Goal: Task Accomplishment & Management: Use online tool/utility

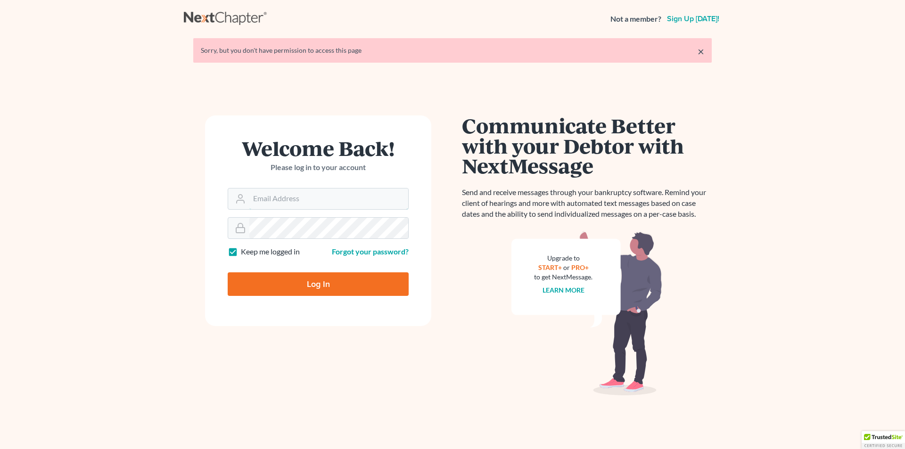
type input "[PERSON_NAME][EMAIL_ADDRESS][DOMAIN_NAME]"
click at [307, 283] on input "Log In" at bounding box center [318, 285] width 181 height 24
type input "Thinking..."
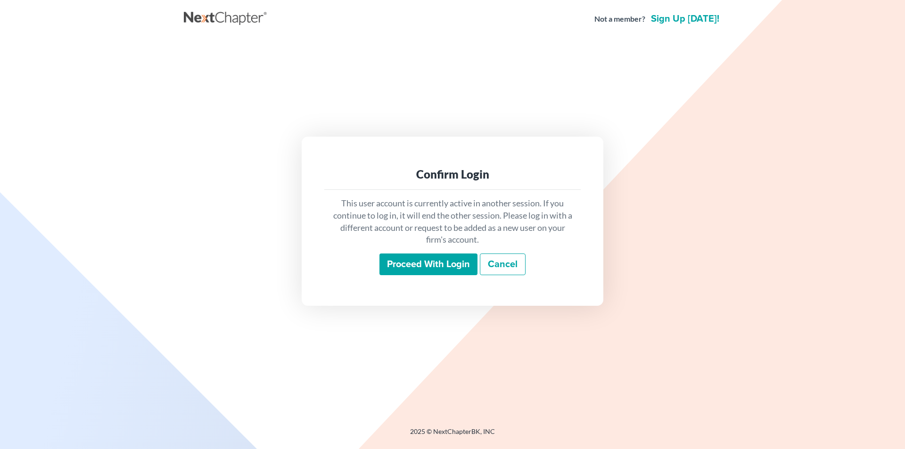
click at [412, 263] on input "Proceed with login" at bounding box center [429, 265] width 98 height 22
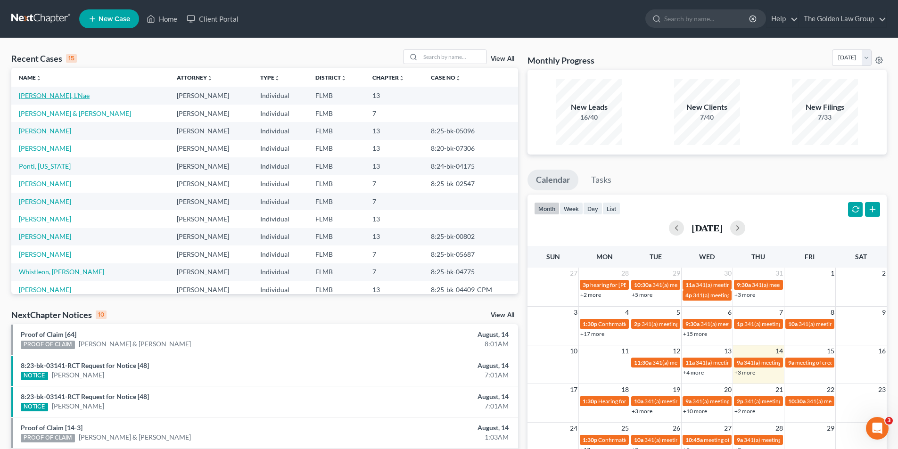
click at [41, 95] on link "[PERSON_NAME], L'Nae" at bounding box center [54, 95] width 71 height 8
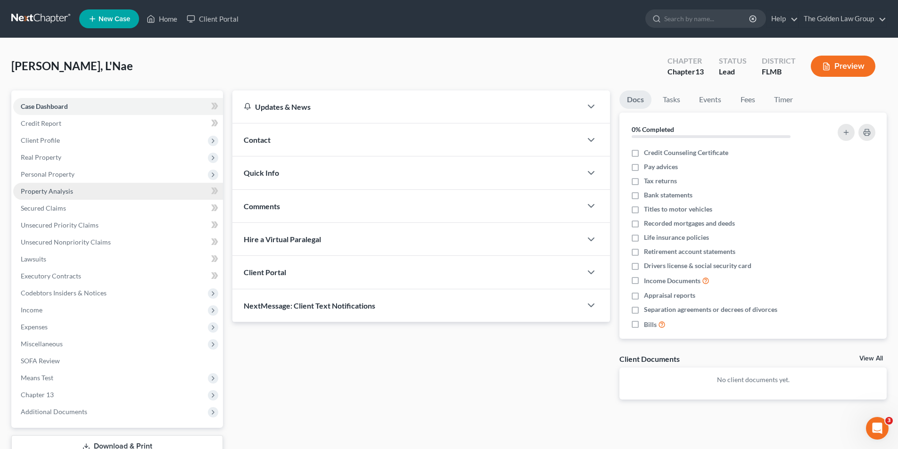
click at [74, 190] on link "Property Analysis" at bounding box center [118, 191] width 210 height 17
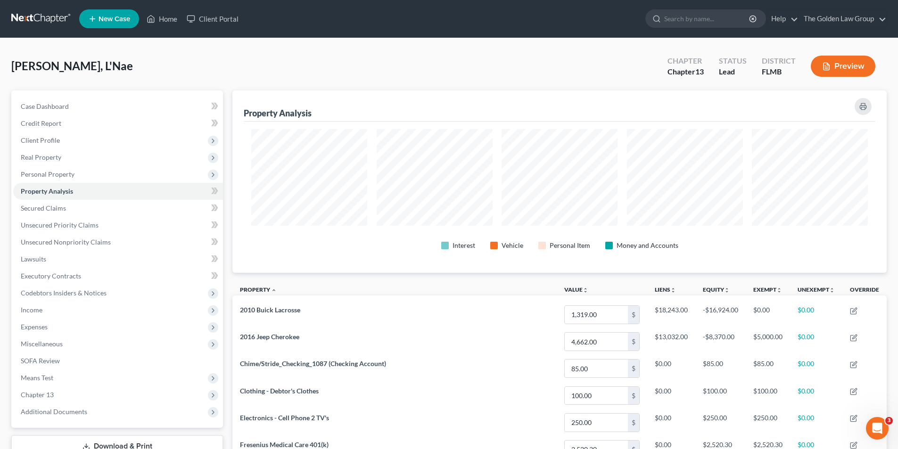
click at [845, 67] on button "Preview" at bounding box center [843, 66] width 65 height 21
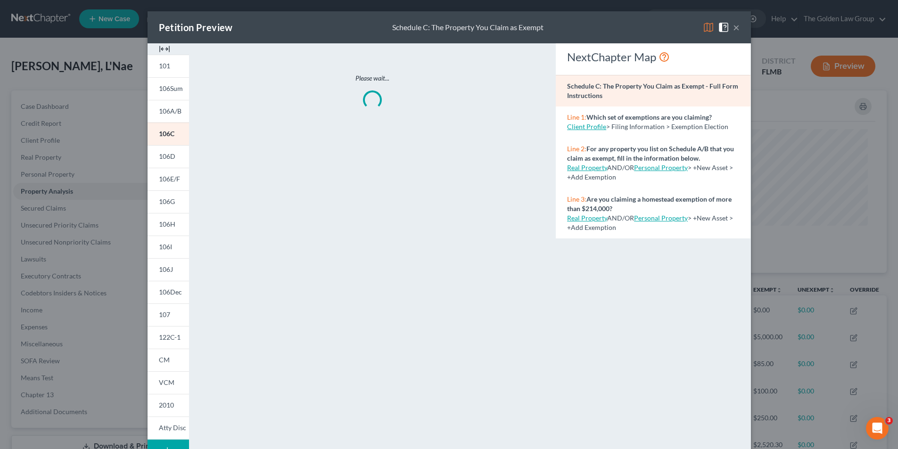
scroll to position [183, 660]
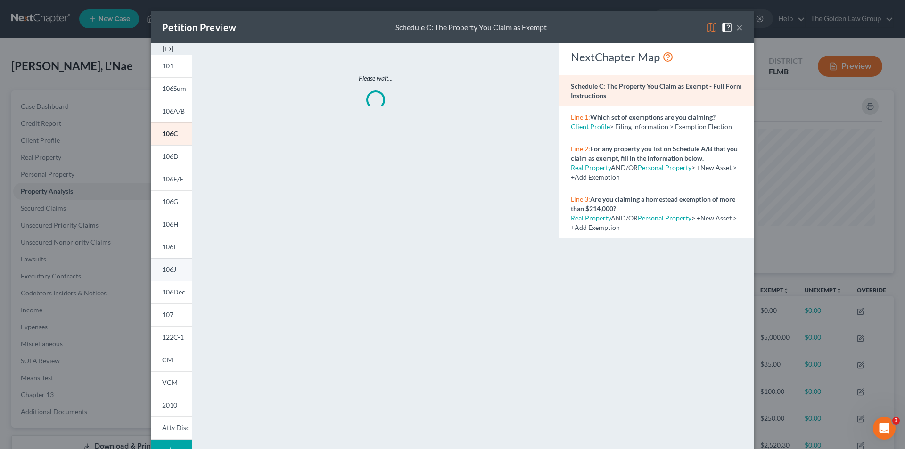
click at [167, 266] on span "106J" at bounding box center [169, 269] width 14 height 8
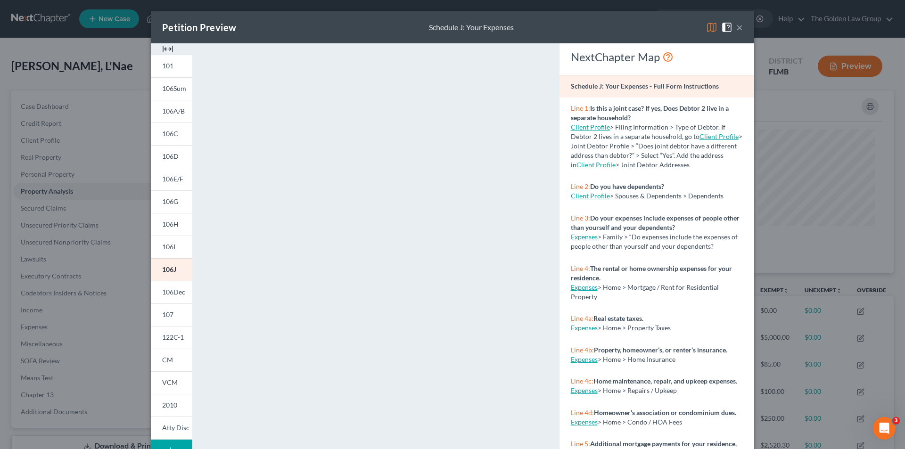
click at [99, 160] on div "Petition Preview Schedule J: Your Expenses × 101 106Sum 106A/B 106C 106D 106E/F…" at bounding box center [452, 224] width 905 height 449
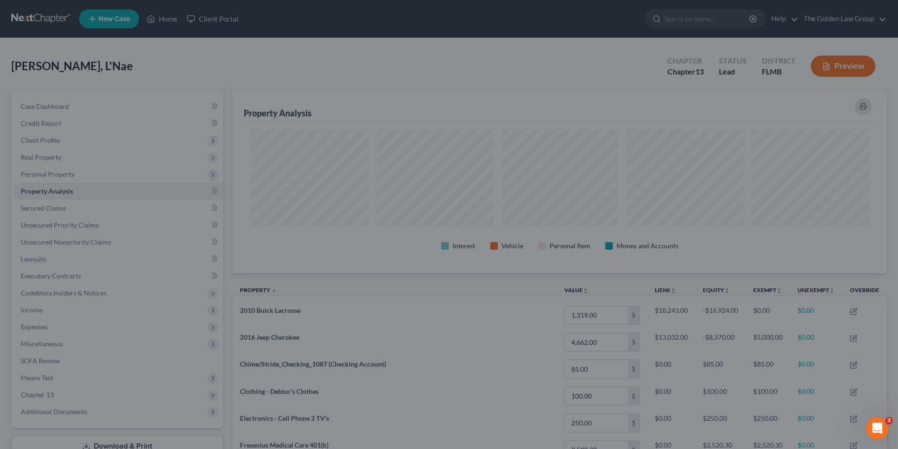
scroll to position [471365, 470893]
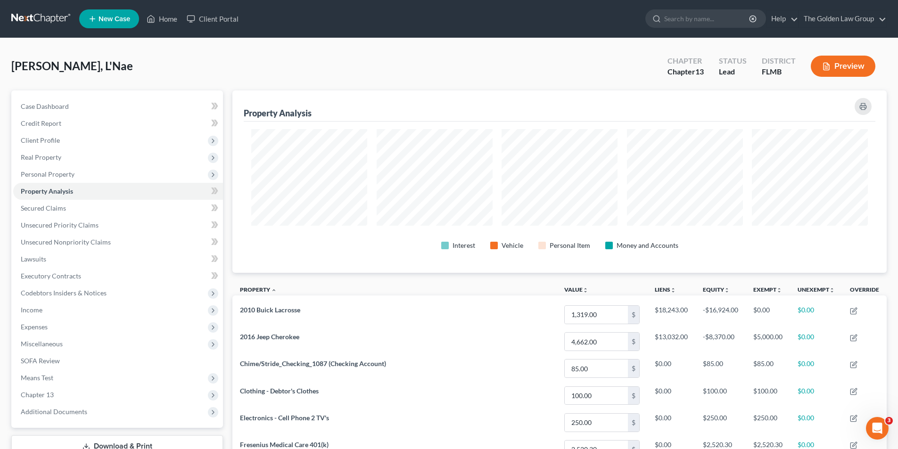
click at [830, 68] on icon "button" at bounding box center [826, 66] width 8 height 8
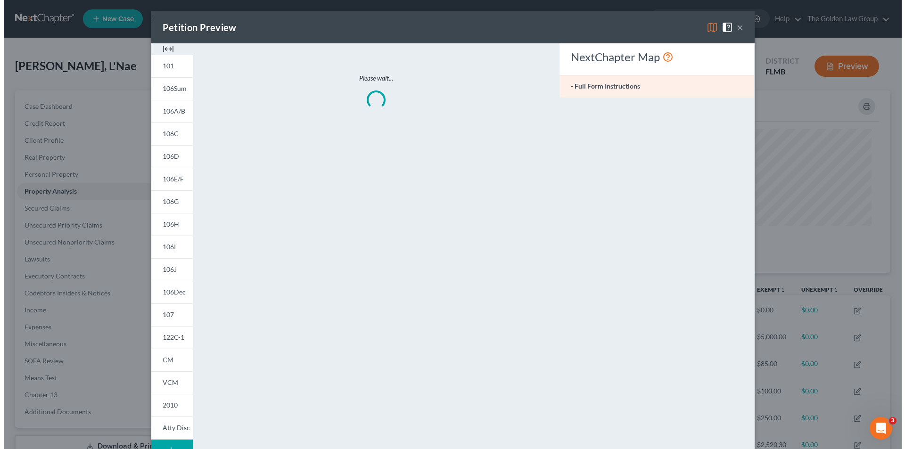
scroll to position [183, 660]
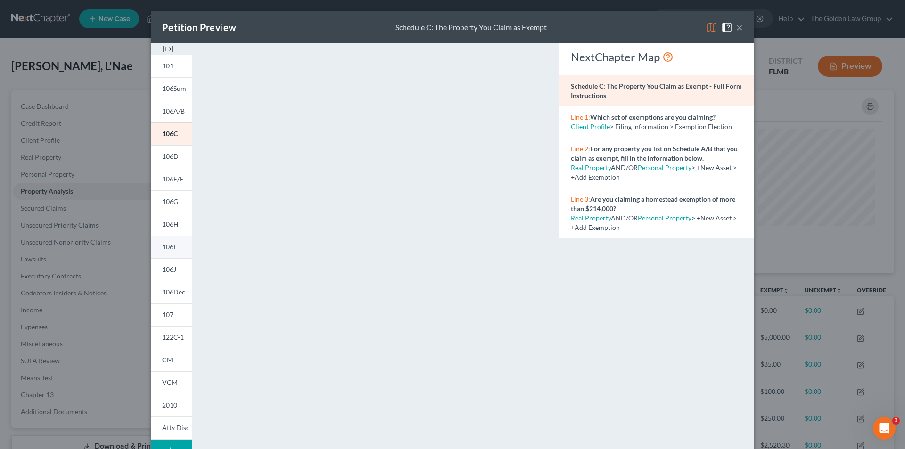
click at [162, 245] on span "106I" at bounding box center [168, 247] width 13 height 8
